Goal: Complete application form

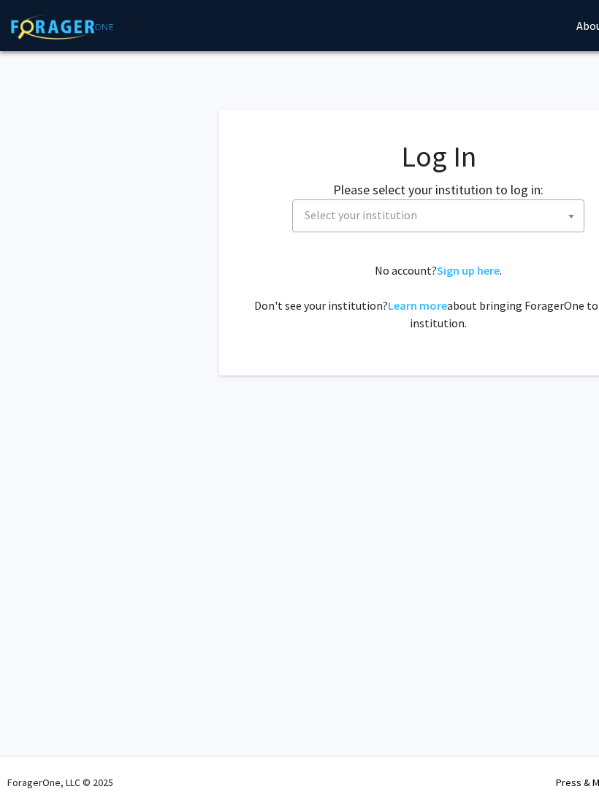
select select
click at [487, 210] on span "Select your institution" at bounding box center [441, 215] width 285 height 30
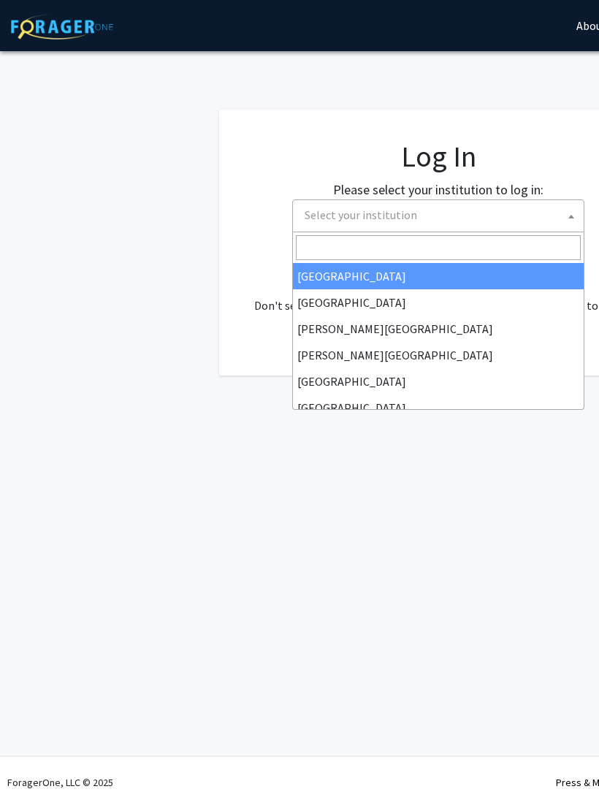
click at [439, 243] on input "Search" at bounding box center [438, 247] width 285 height 25
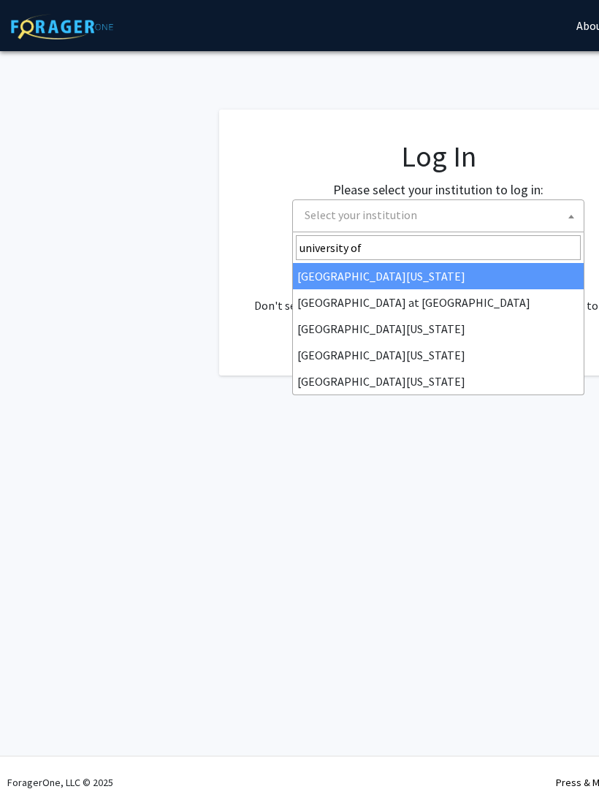
type input "university of k"
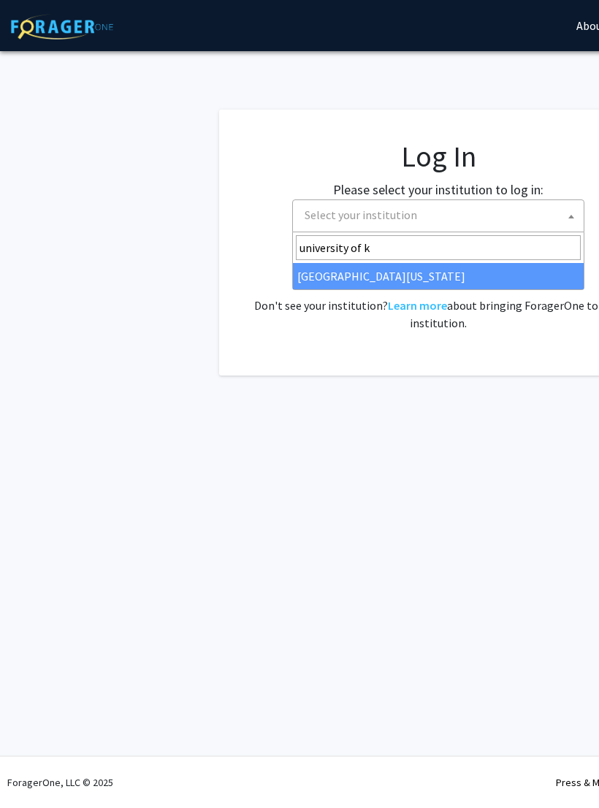
select select "13"
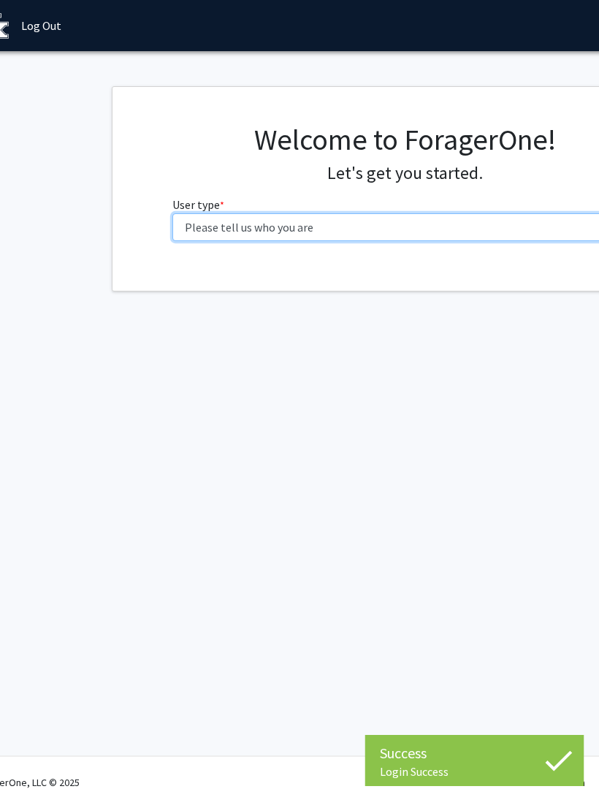
click at [479, 238] on select "Please tell us who you are Undergraduate Student Master's Student Doctoral Cand…" at bounding box center [406, 227] width 466 height 28
select select "1: undergrad"
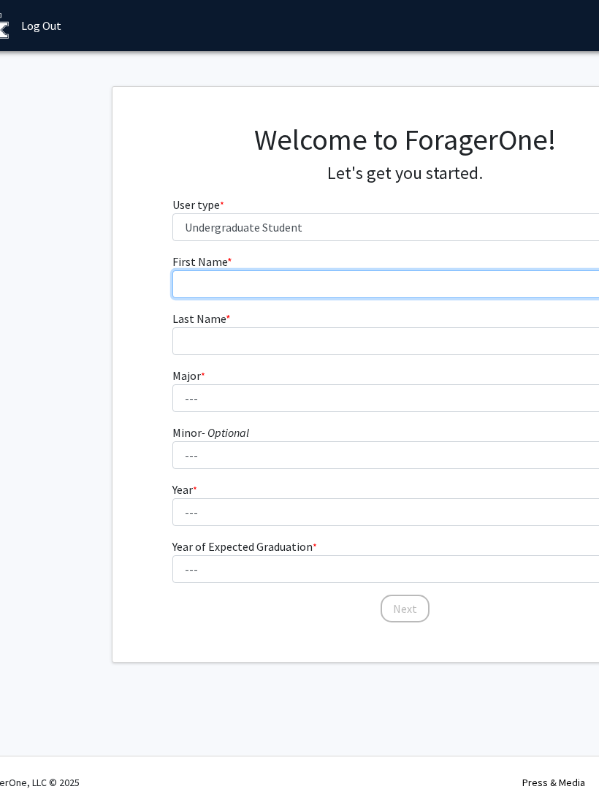
click at [447, 281] on input "First Name * required" at bounding box center [405, 284] width 466 height 28
type input "Sierra"
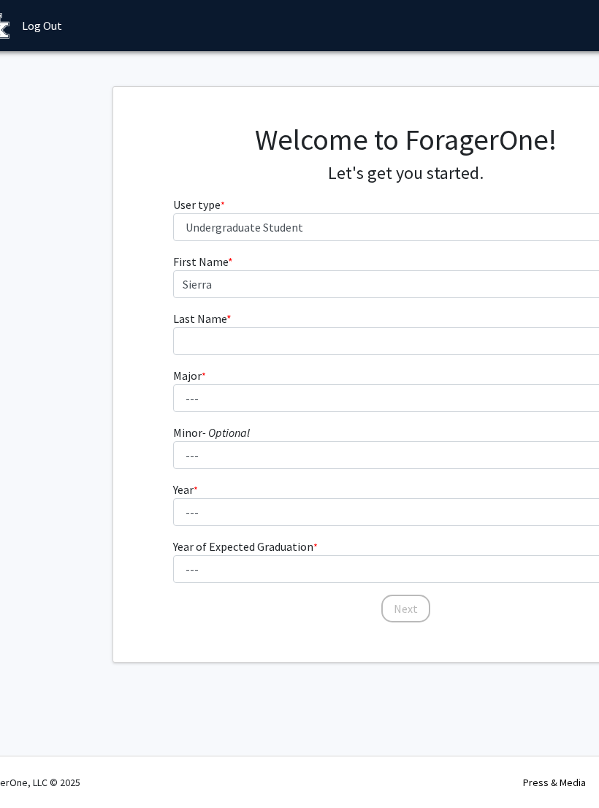
click at [407, 324] on fg-input "Last Name * required" at bounding box center [406, 332] width 466 height 45
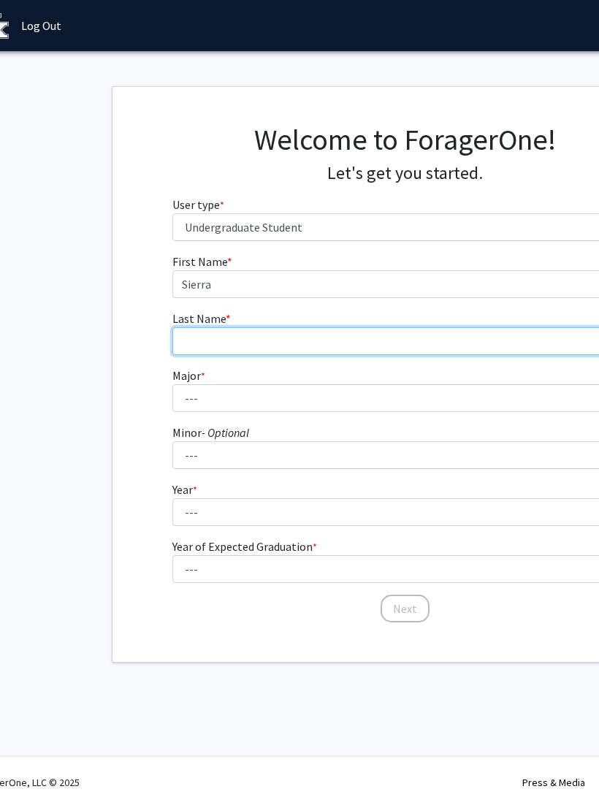
click at [381, 337] on input "Last Name * required" at bounding box center [405, 341] width 466 height 28
type input "[PERSON_NAME]"
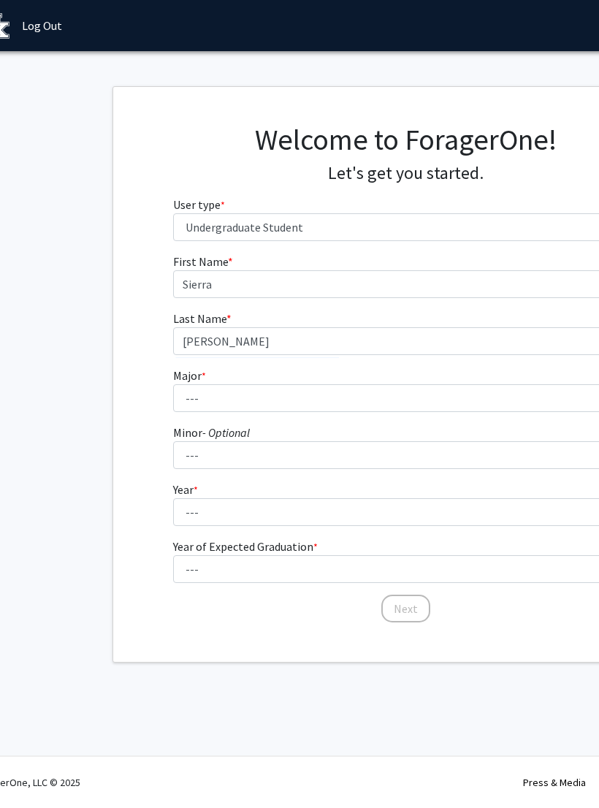
click at [369, 376] on fg-select "Major * required --- Accounting Aerospace Engineering African American & Africa…" at bounding box center [406, 389] width 466 height 45
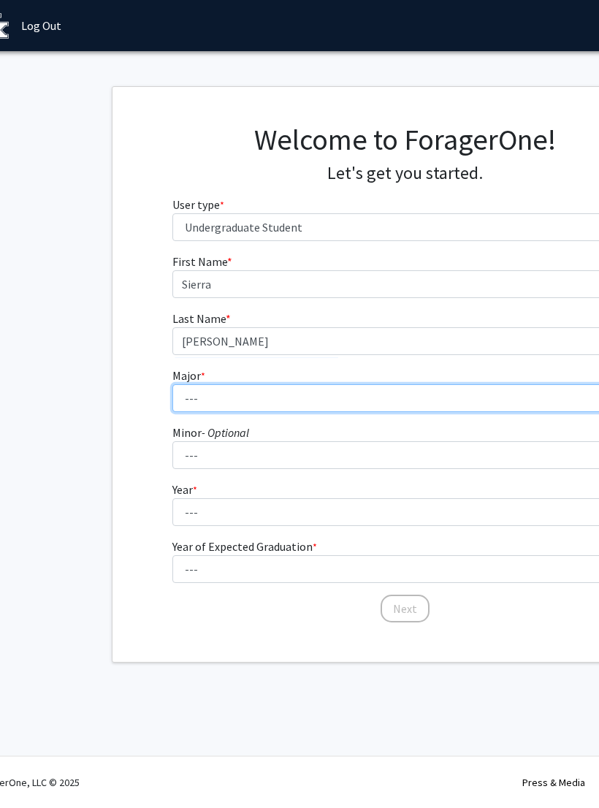
click at [357, 385] on select "--- Accounting Aerospace Engineering African American & Africana Studies Agricu…" at bounding box center [405, 398] width 466 height 28
select select "46: 883"
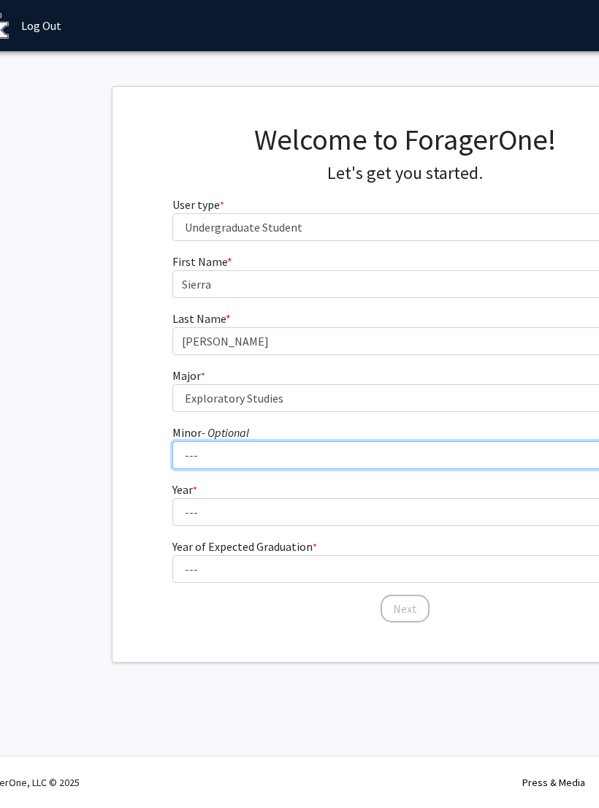
click at [397, 458] on select "--- African American & Africana Studies Agricultural Economics American Studies…" at bounding box center [405, 455] width 466 height 28
select select "16: 668"
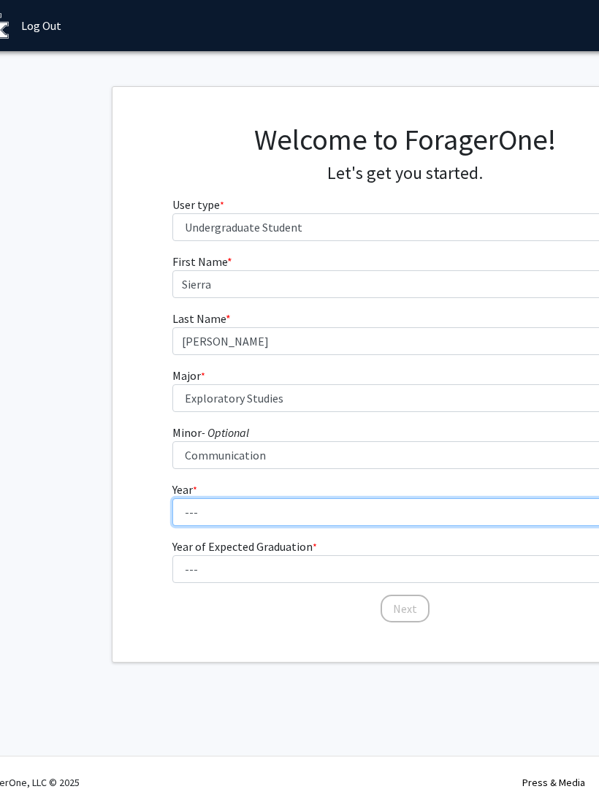
click at [354, 520] on select "--- First-year Sophomore Junior Senior Postbaccalaureate Certificate" at bounding box center [405, 512] width 466 height 28
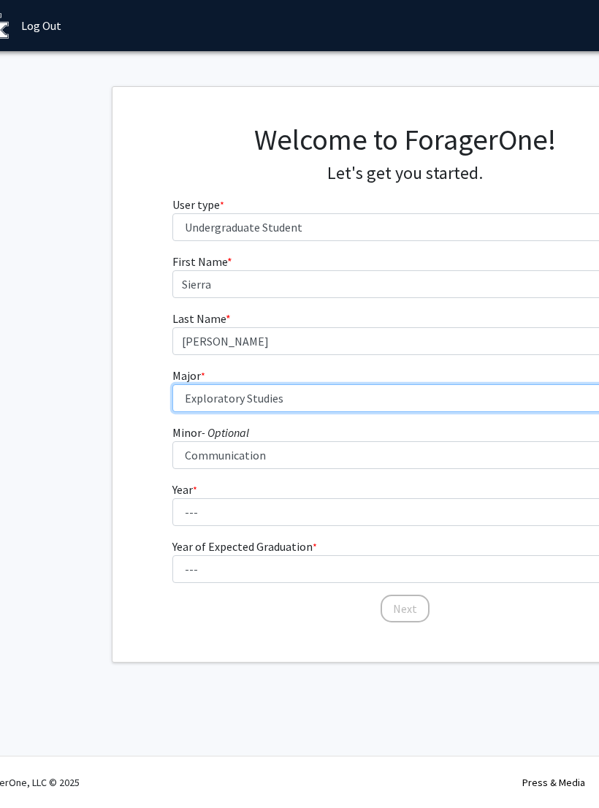
click at [254, 409] on select "--- Accounting Aerospace Engineering African American & Africana Studies Agricu…" at bounding box center [405, 398] width 466 height 28
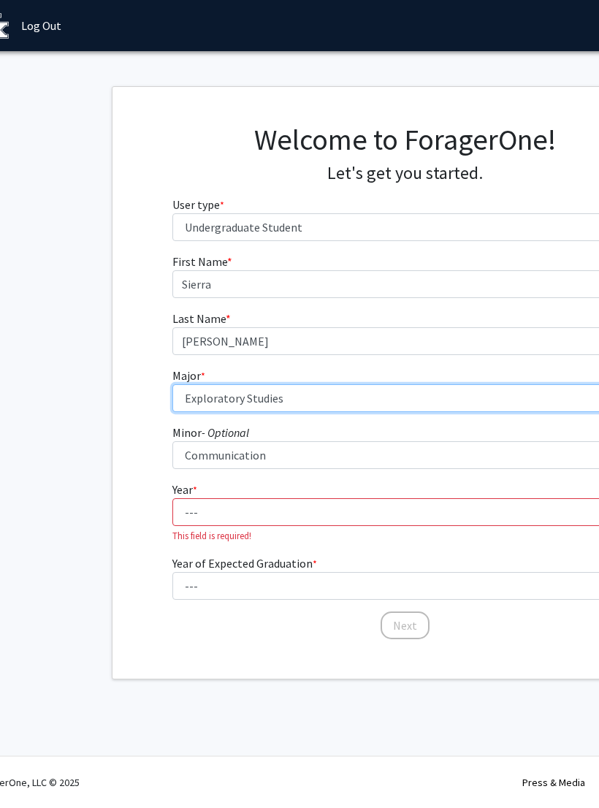
click at [327, 402] on select "--- Accounting Aerospace Engineering African American & Africana Studies Agricu…" at bounding box center [405, 398] width 466 height 28
select select "81: 918"
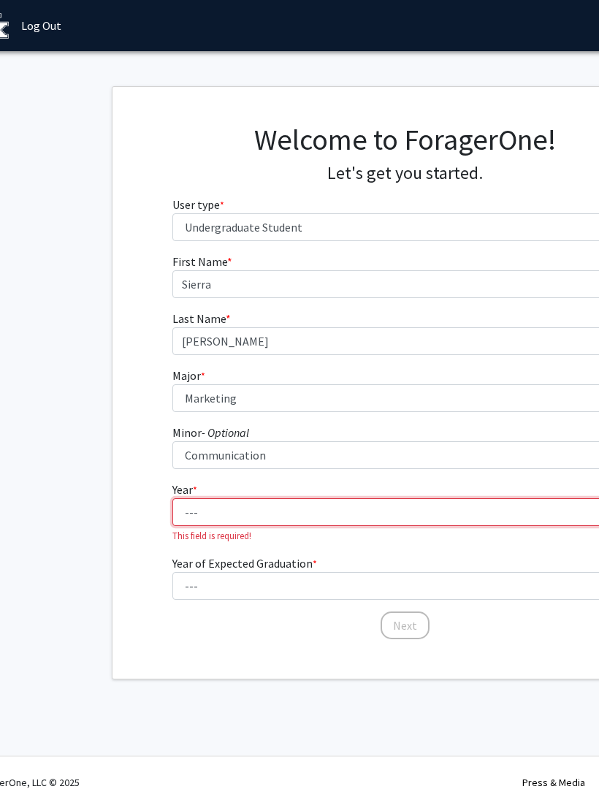
click at [357, 515] on select "--- First-year Sophomore Junior Senior Postbaccalaureate Certificate" at bounding box center [405, 512] width 466 height 28
select select "1: first-year"
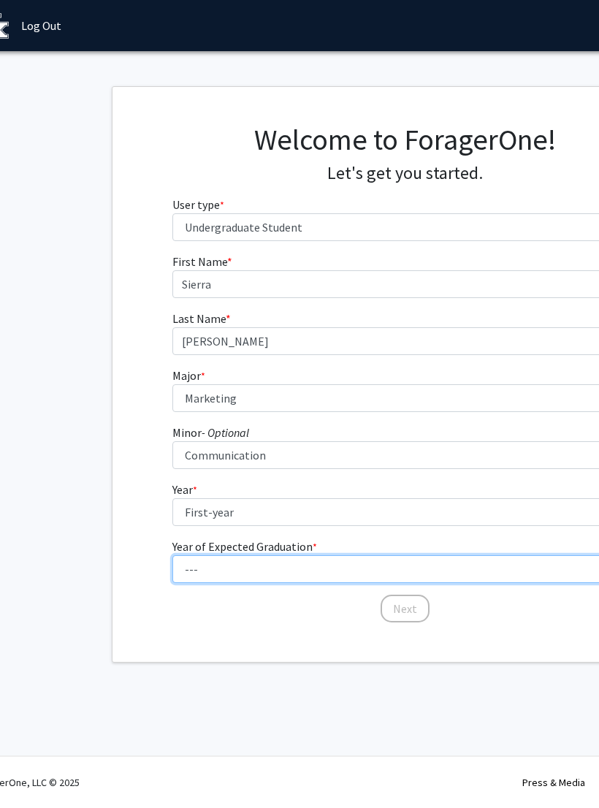
click at [314, 580] on select "--- 2025 2026 2027 2028 2029 2030 2031 2032 2033 2034" at bounding box center [405, 569] width 466 height 28
select select "5: 2029"
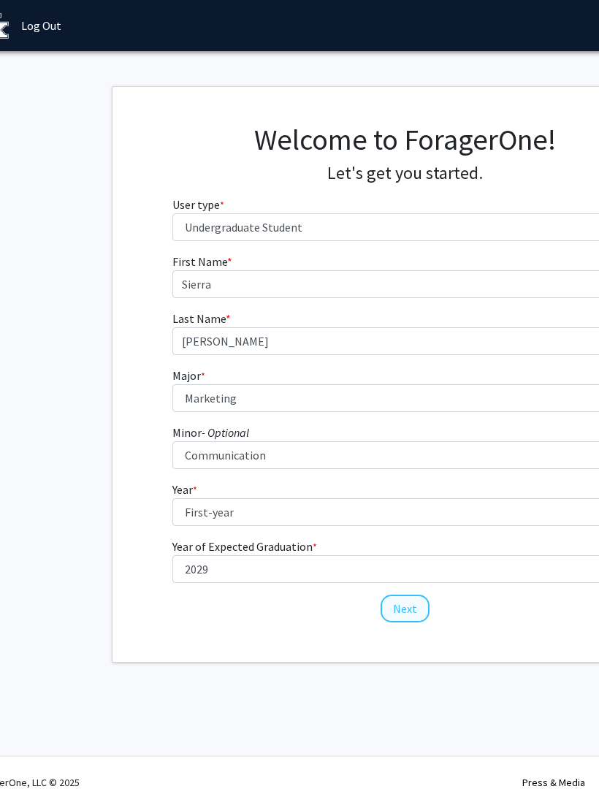
click at [401, 604] on button "Next" at bounding box center [405, 609] width 49 height 28
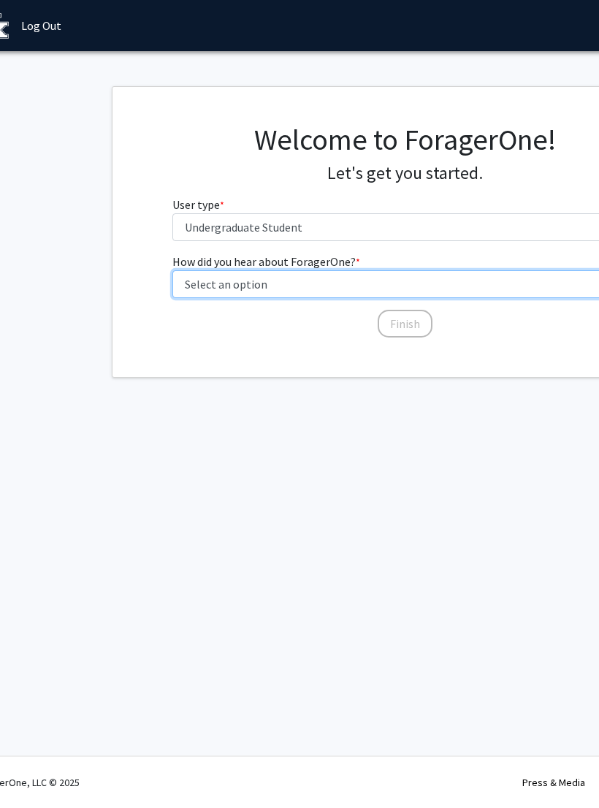
click at [447, 295] on select "Select an option Peer/student recommendation Faculty/staff recommendation Unive…" at bounding box center [405, 284] width 466 height 28
select select "3: university_website"
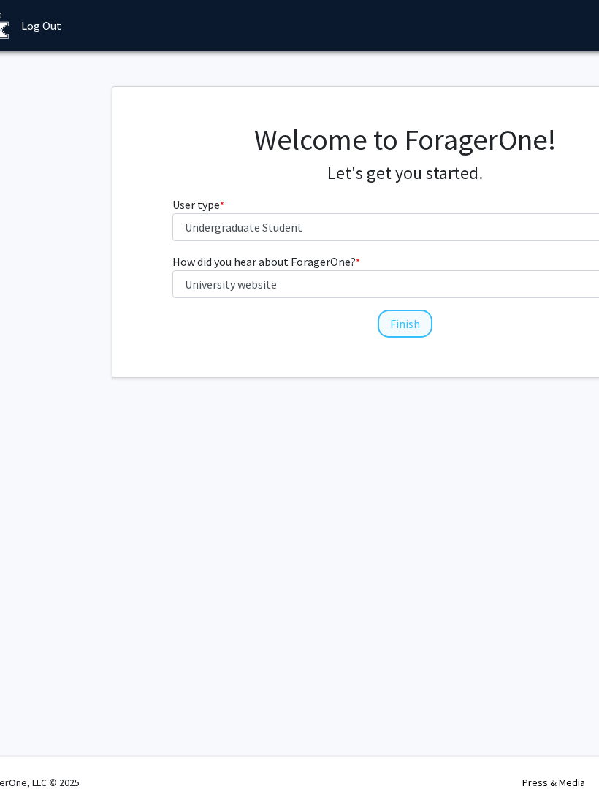
click at [403, 322] on button "Finish" at bounding box center [405, 324] width 55 height 28
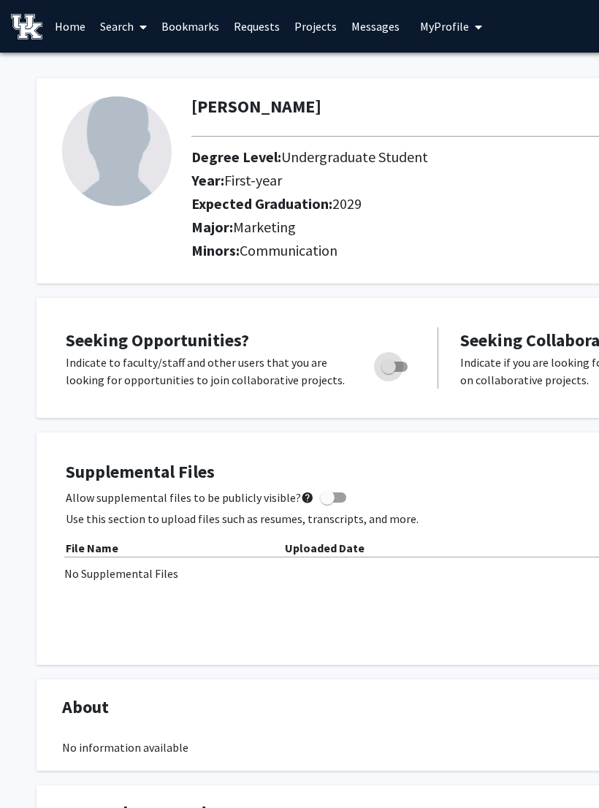
click at [401, 365] on span "Toggle" at bounding box center [395, 367] width 26 height 10
click at [389, 372] on input "Are you actively seeking opportunities?" at bounding box center [388, 372] width 1 height 1
checkbox input "true"
click at [312, 33] on link "Projects" at bounding box center [315, 26] width 57 height 51
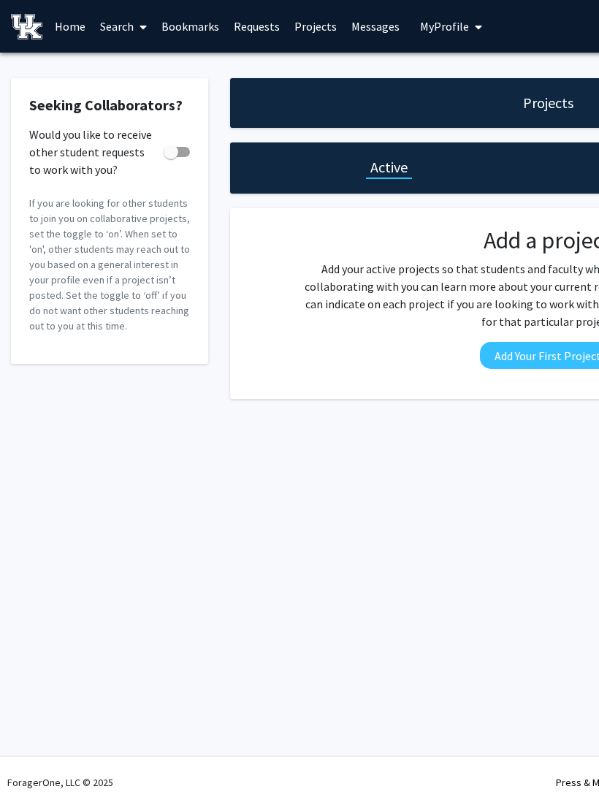
click at [139, 12] on span at bounding box center [140, 26] width 13 height 51
click at [128, 21] on link "Search" at bounding box center [123, 26] width 61 height 51
click at [77, 14] on link "Home" at bounding box center [70, 26] width 45 height 51
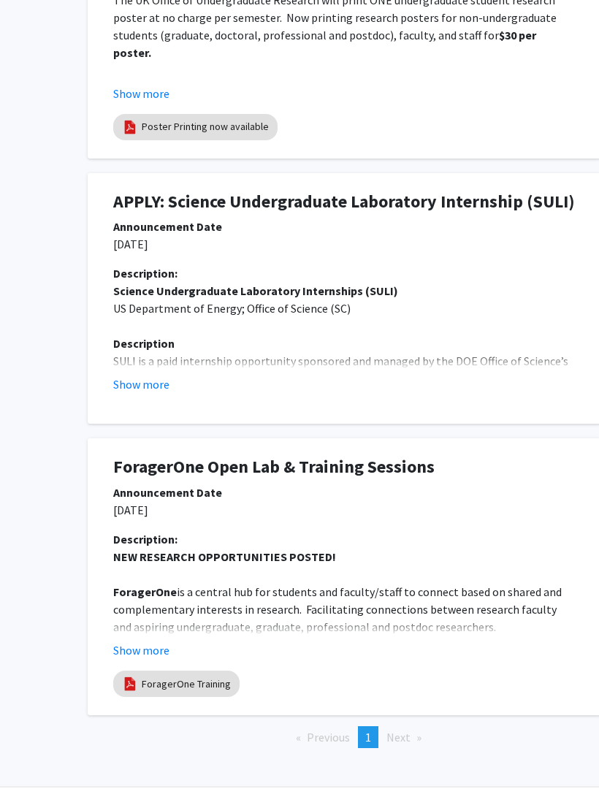
scroll to position [586, 228]
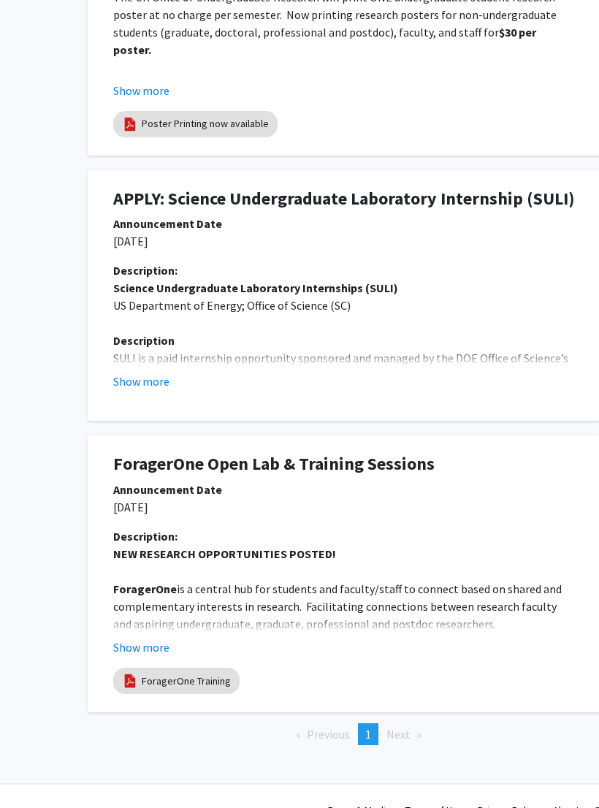
click at [398, 731] on span "Next page" at bounding box center [399, 735] width 24 height 15
click at [197, 683] on link "ForagerOne Training" at bounding box center [186, 682] width 89 height 15
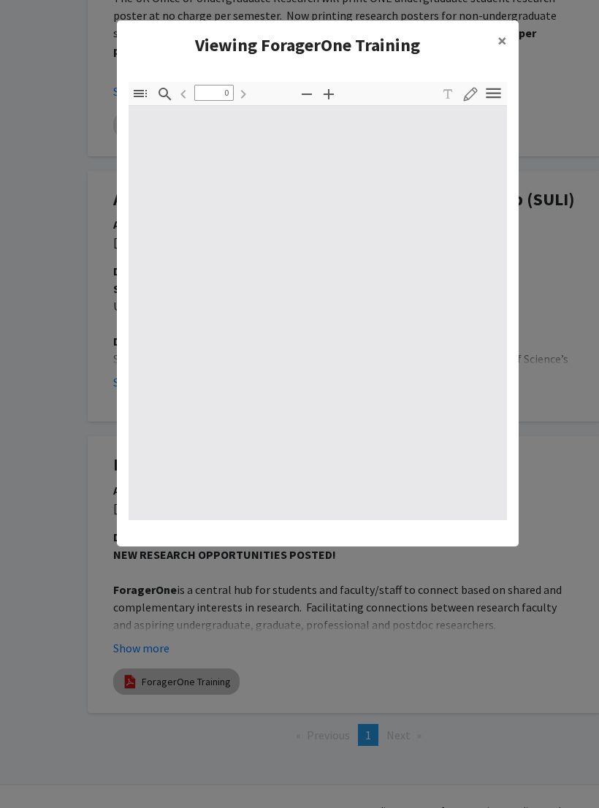
type input "1"
